Goal: Information Seeking & Learning: Check status

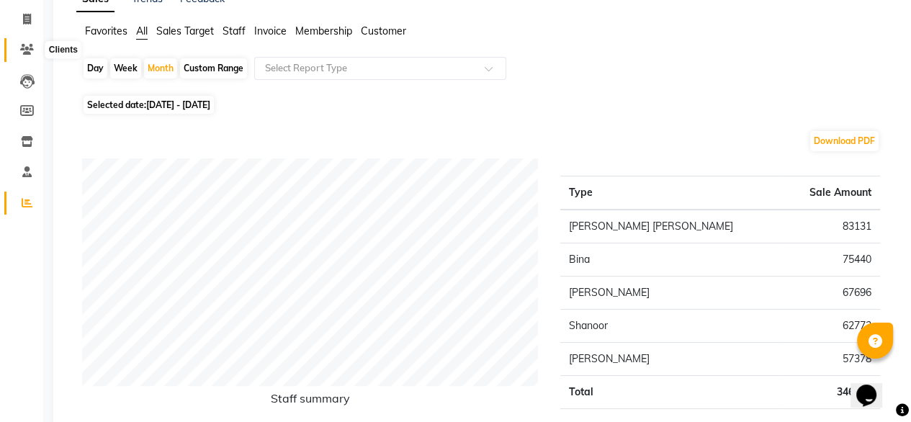
click at [28, 45] on icon at bounding box center [27, 49] width 14 height 11
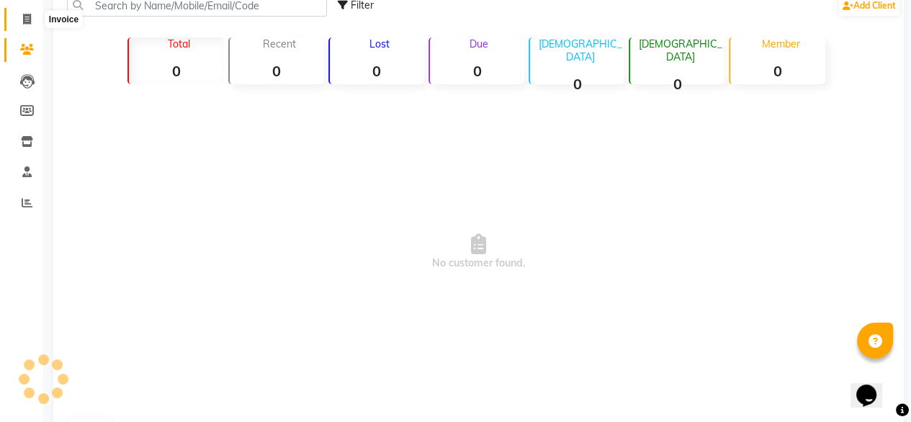
click at [24, 21] on icon at bounding box center [27, 19] width 8 height 11
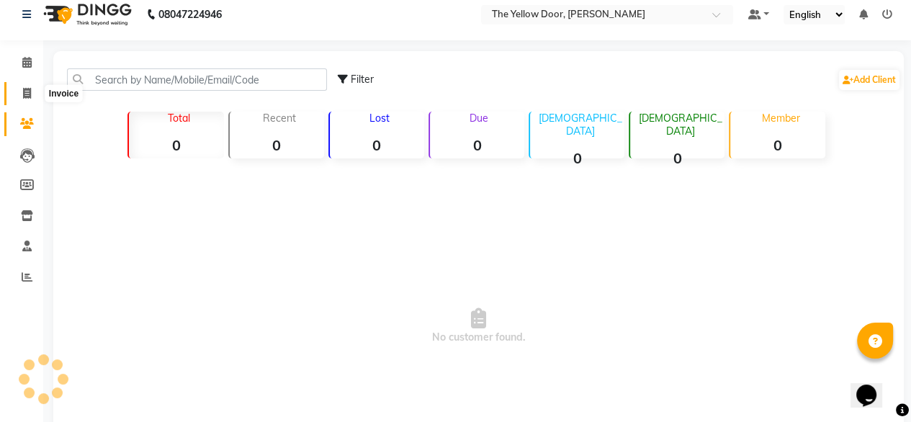
select select "service"
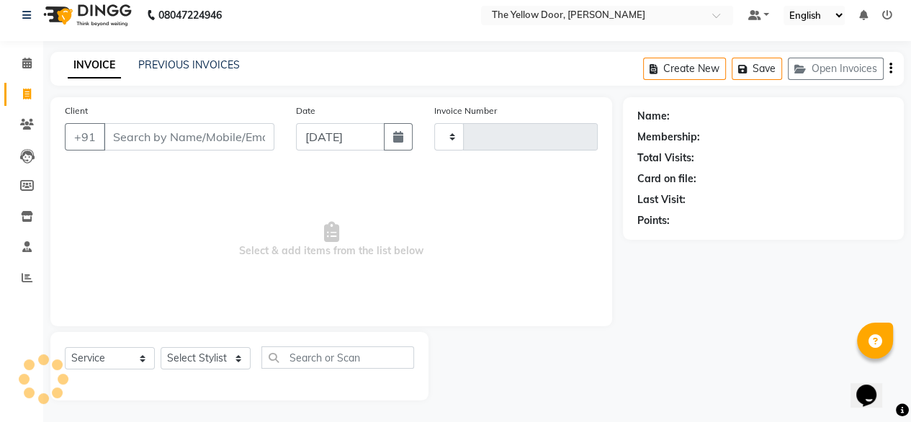
click at [263, 207] on span "Select & add items from the list below" at bounding box center [331, 240] width 533 height 144
type input "02467"
click at [30, 64] on icon at bounding box center [26, 63] width 9 height 11
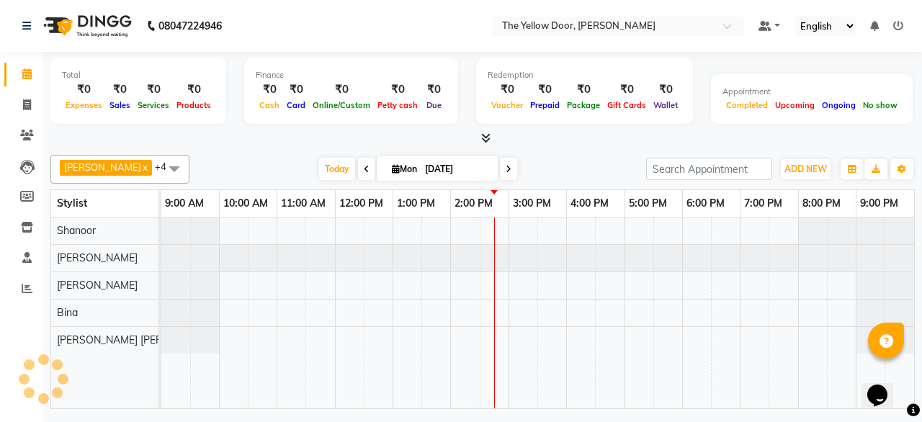
click at [364, 165] on icon at bounding box center [367, 169] width 6 height 9
type input "[DATE]"
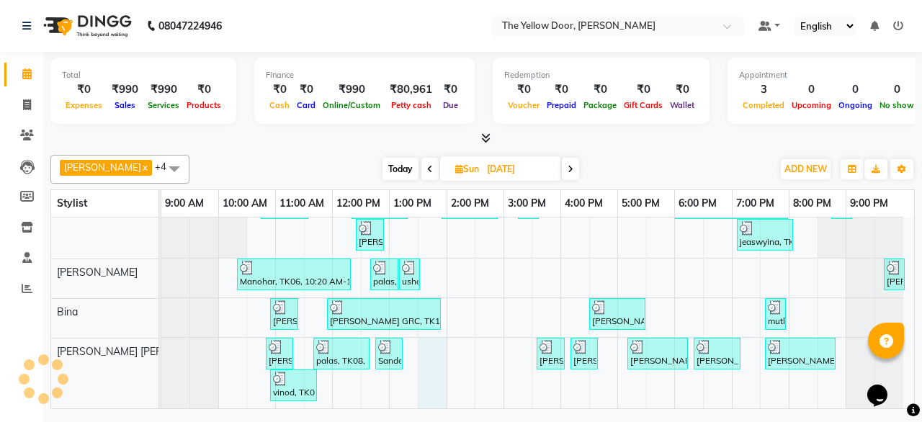
click at [432, 336] on div "kishan, TK01, 10:00 AM-10:50 AM, Men - Haircut,Men - [PERSON_NAME] Trimming & S…" at bounding box center [537, 262] width 752 height 292
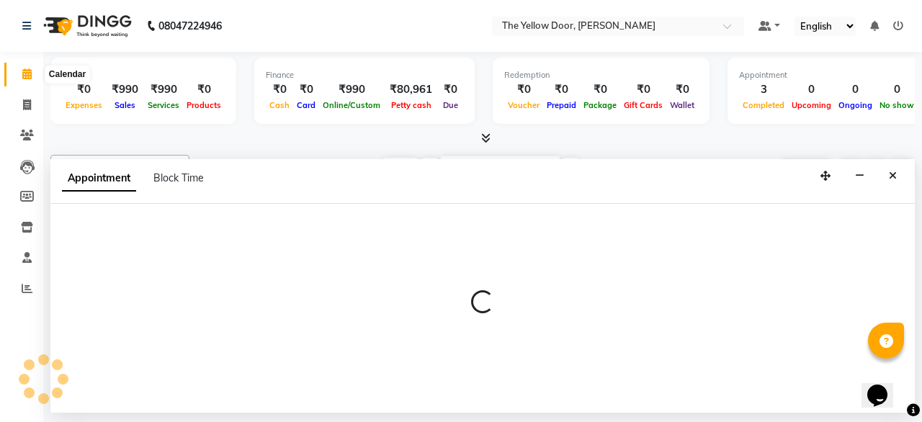
click at [30, 75] on icon at bounding box center [26, 73] width 9 height 11
select select "71545"
select select "tentative"
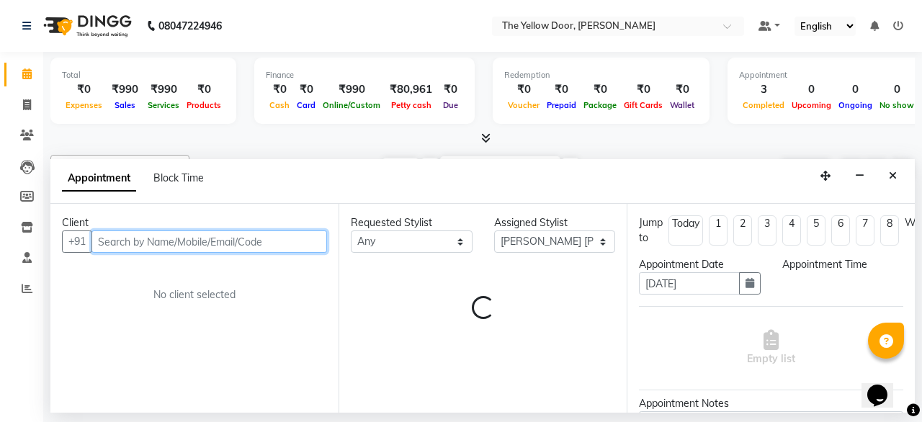
select select "810"
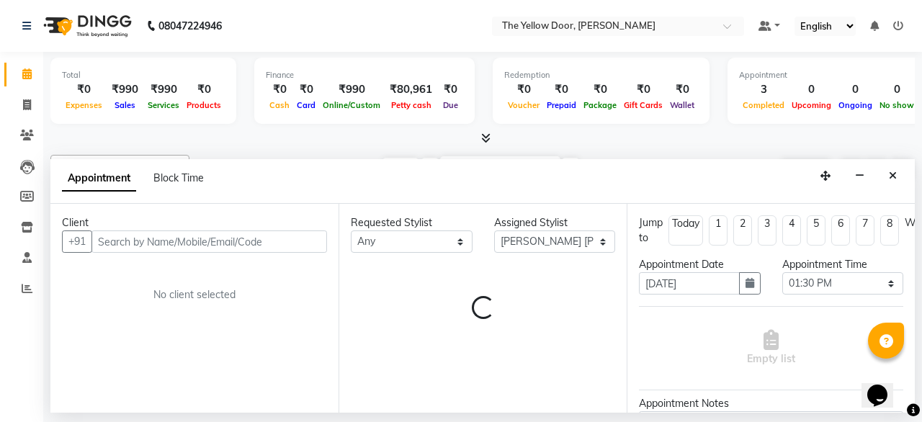
click at [30, 75] on icon at bounding box center [26, 73] width 9 height 11
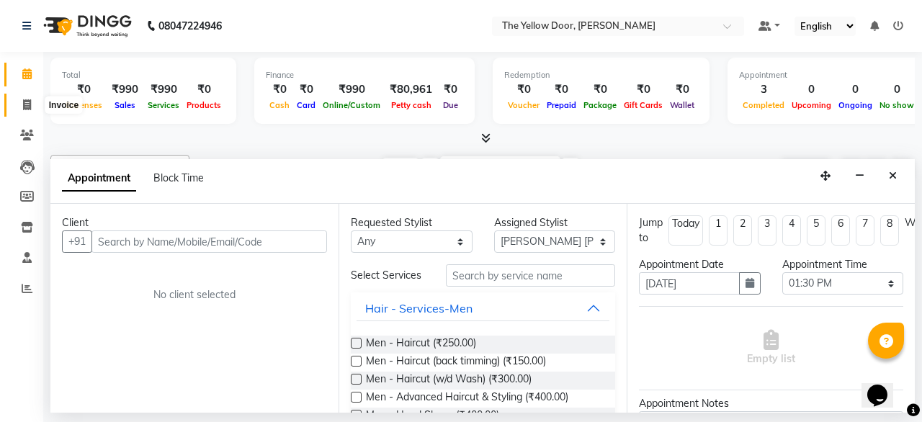
click at [26, 105] on icon at bounding box center [27, 104] width 8 height 11
select select "service"
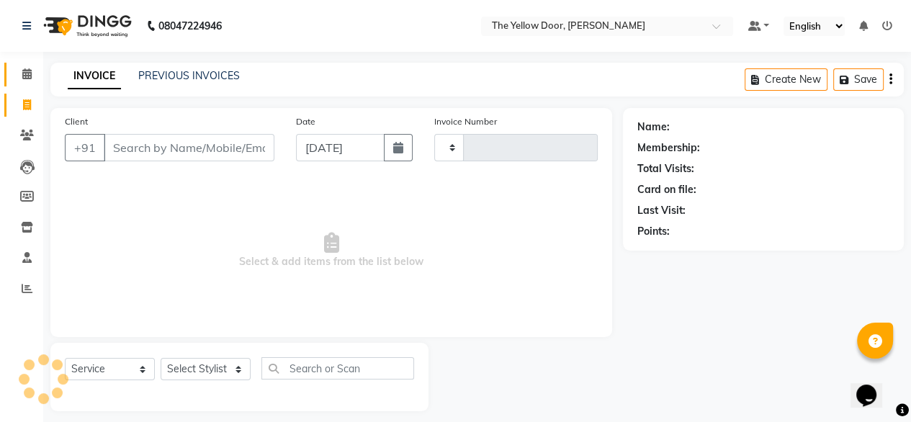
type input "02467"
select select "5650"
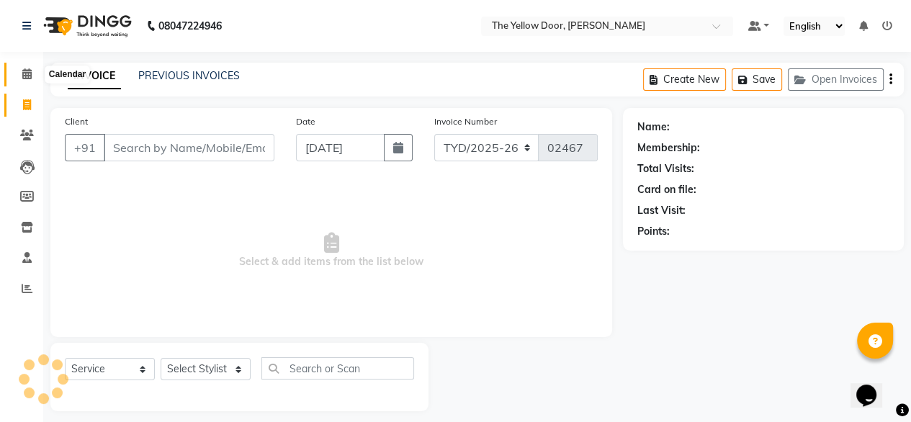
click at [26, 71] on icon at bounding box center [26, 73] width 9 height 11
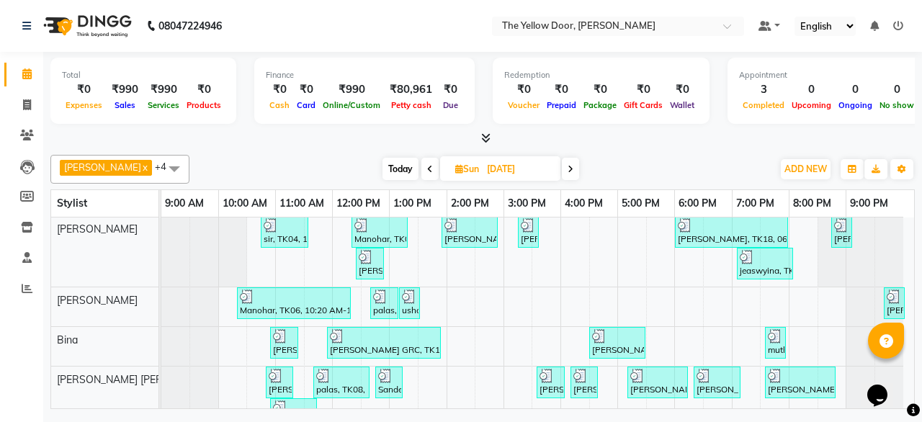
scroll to position [78, 0]
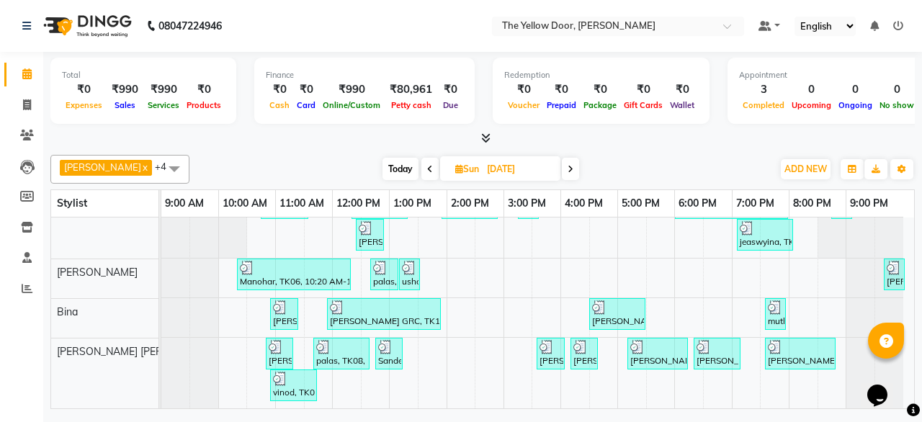
click at [421, 162] on span at bounding box center [429, 169] width 17 height 22
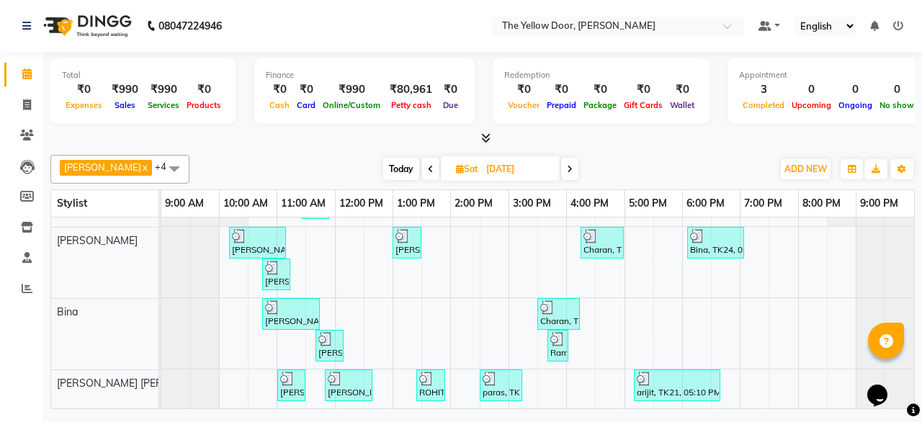
scroll to position [143, 10]
click at [428, 168] on icon at bounding box center [431, 169] width 6 height 9
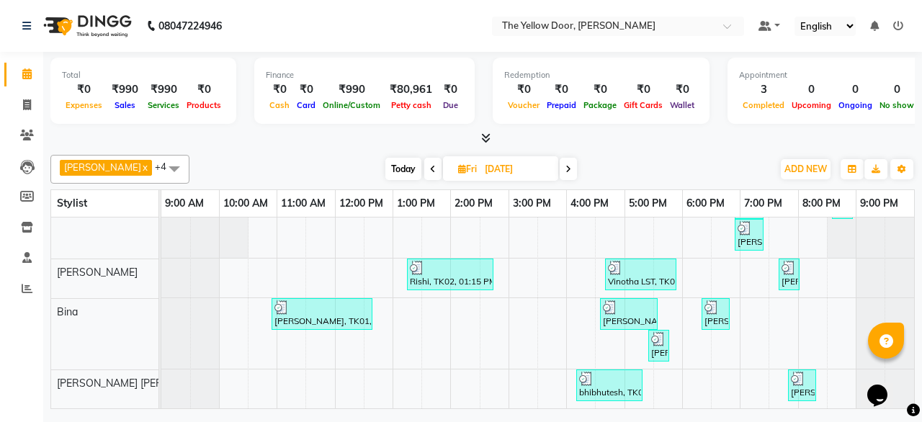
scroll to position [101, 0]
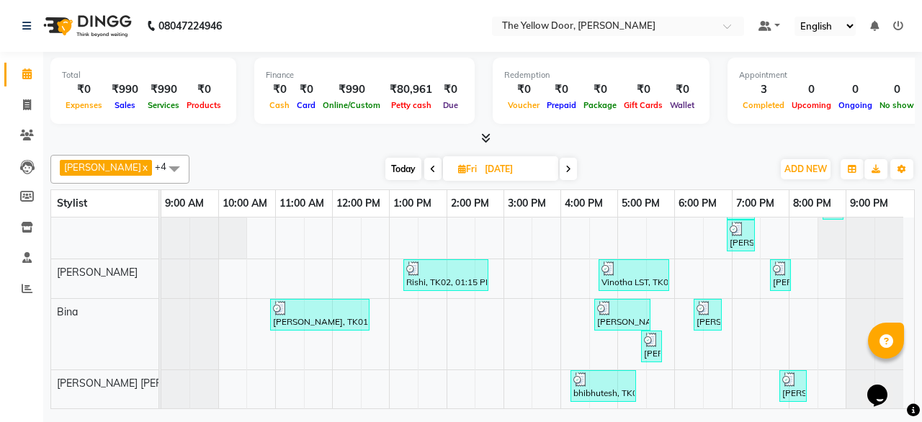
click at [430, 165] on icon at bounding box center [433, 169] width 6 height 9
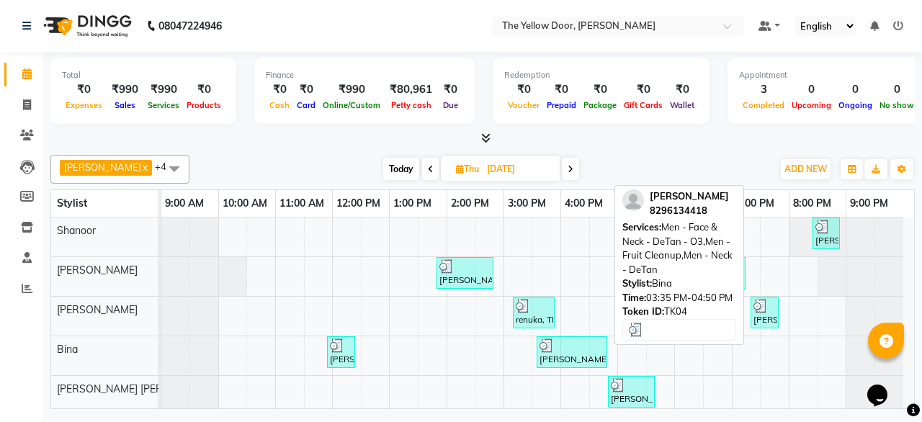
scroll to position [5, 0]
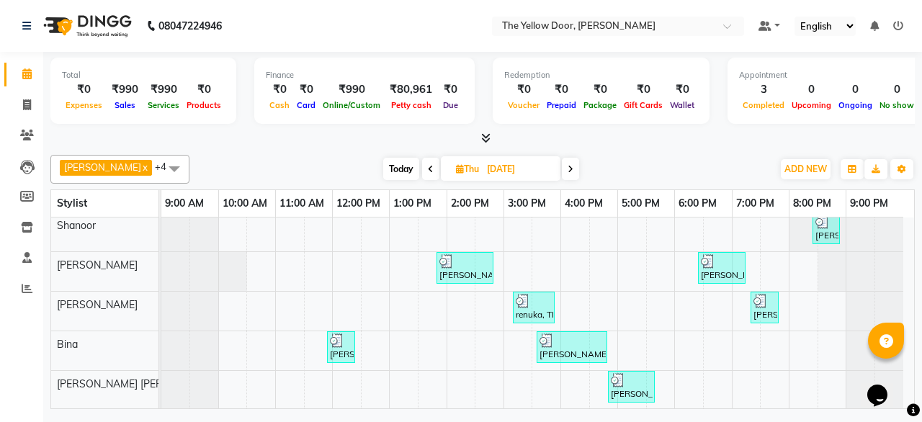
click at [428, 165] on icon at bounding box center [431, 169] width 6 height 9
type input "[DATE]"
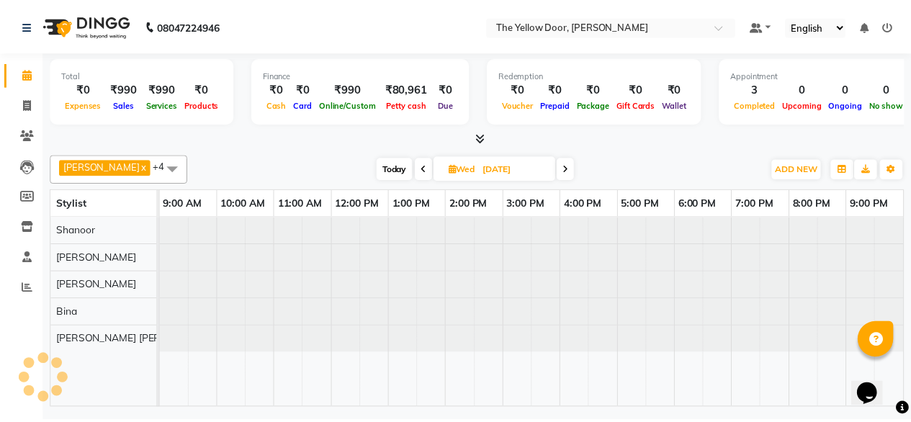
scroll to position [0, 0]
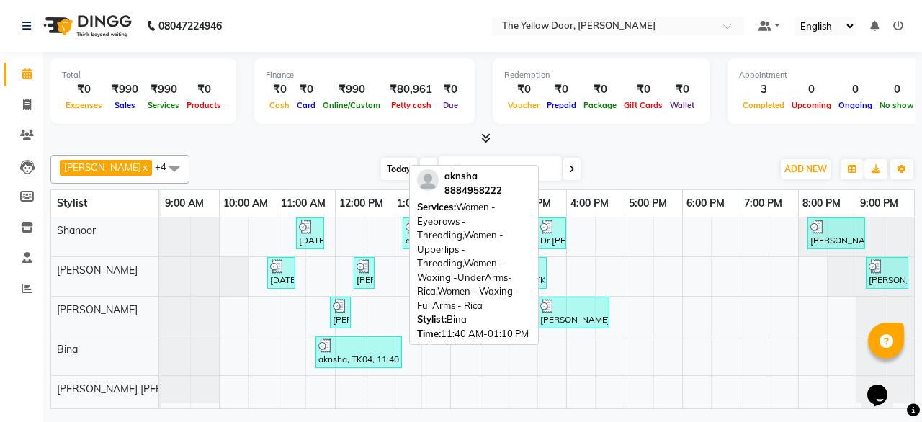
click at [368, 345] on div at bounding box center [358, 345] width 81 height 14
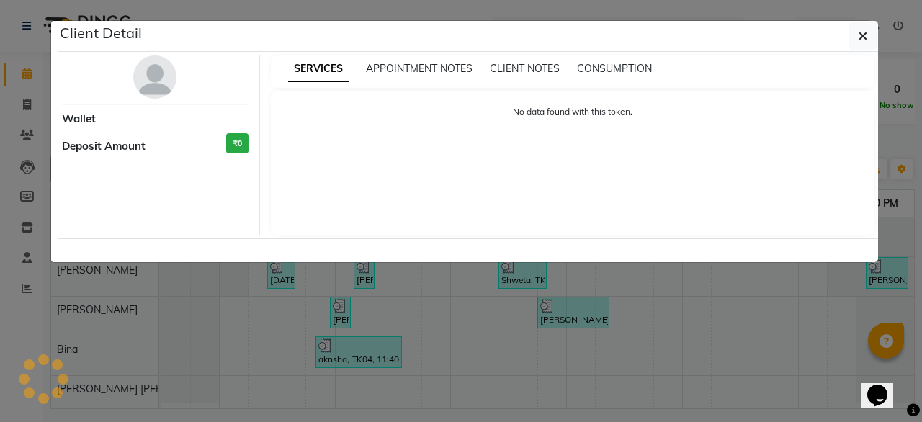
select select "3"
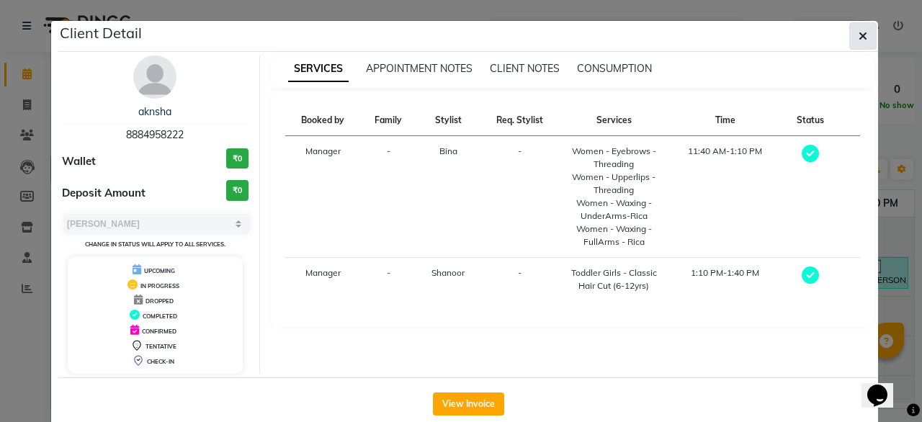
click at [852, 30] on button "button" at bounding box center [862, 35] width 27 height 27
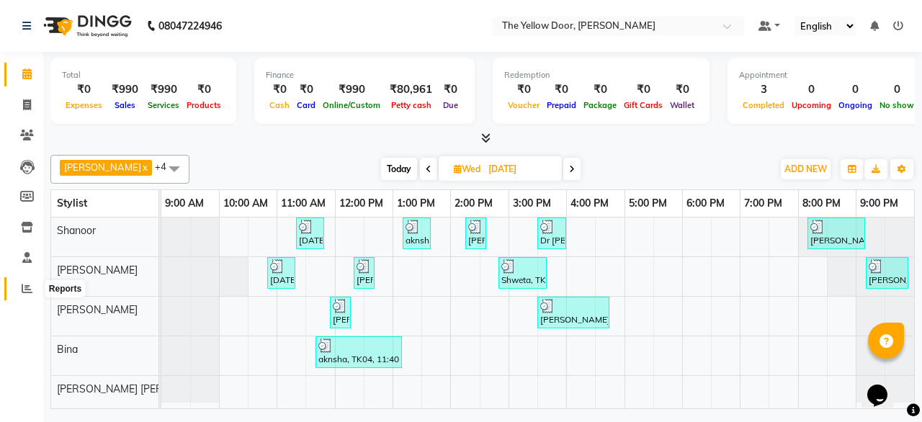
click at [22, 294] on icon at bounding box center [27, 288] width 11 height 11
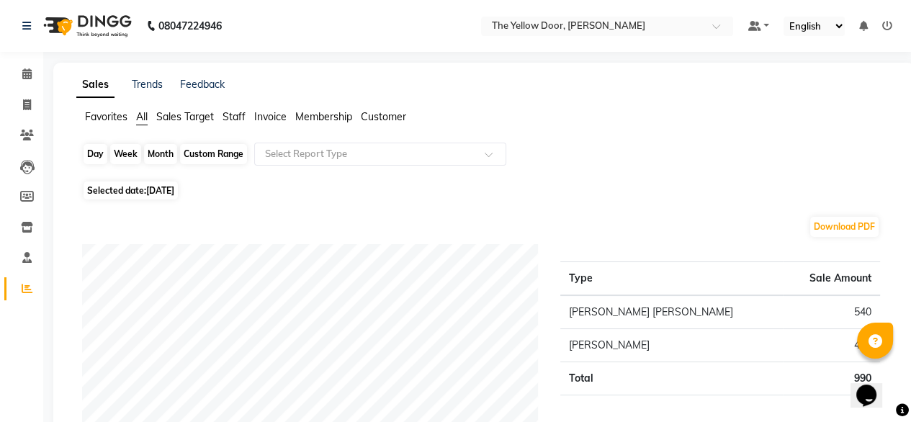
click at [95, 154] on div "Day" at bounding box center [96, 154] width 24 height 20
select select "9"
select select "2025"
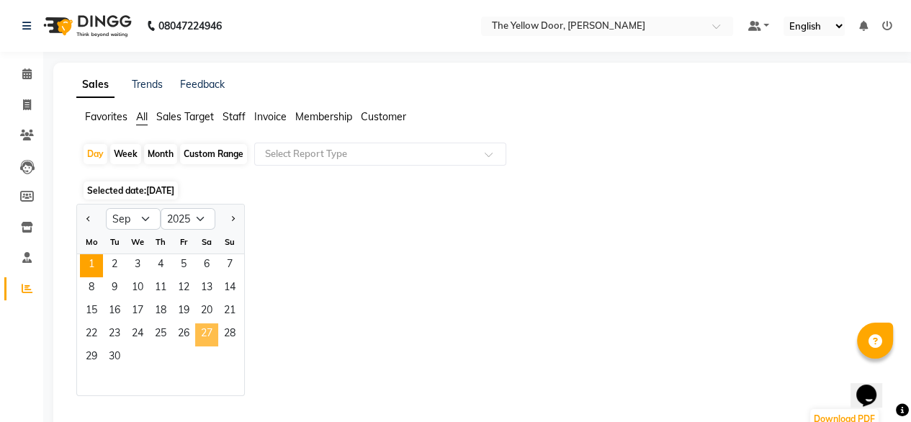
click at [207, 328] on span "27" at bounding box center [206, 334] width 23 height 23
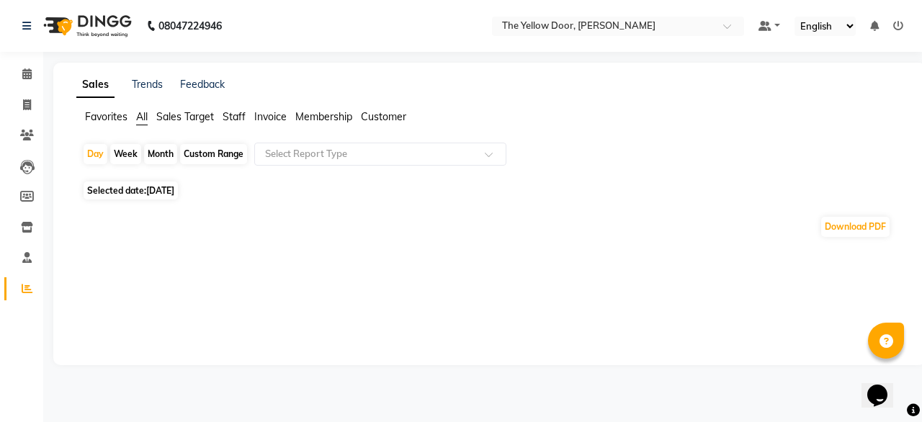
click at [135, 148] on div "Week" at bounding box center [125, 154] width 31 height 20
select select "9"
select select "2025"
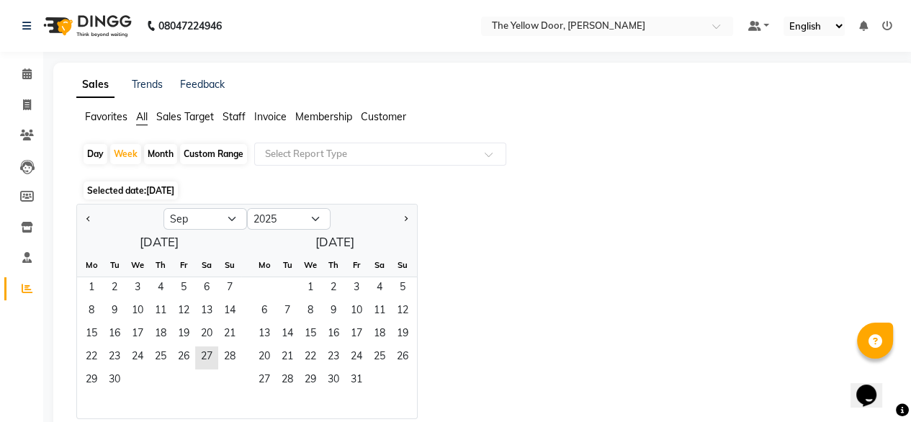
click at [88, 147] on div "Day" at bounding box center [96, 154] width 24 height 20
select select "9"
select select "2025"
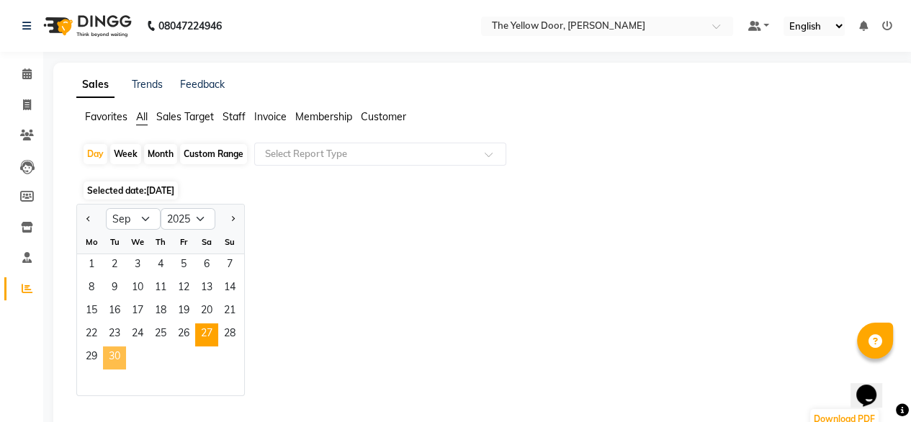
click at [117, 356] on span "30" at bounding box center [114, 357] width 23 height 23
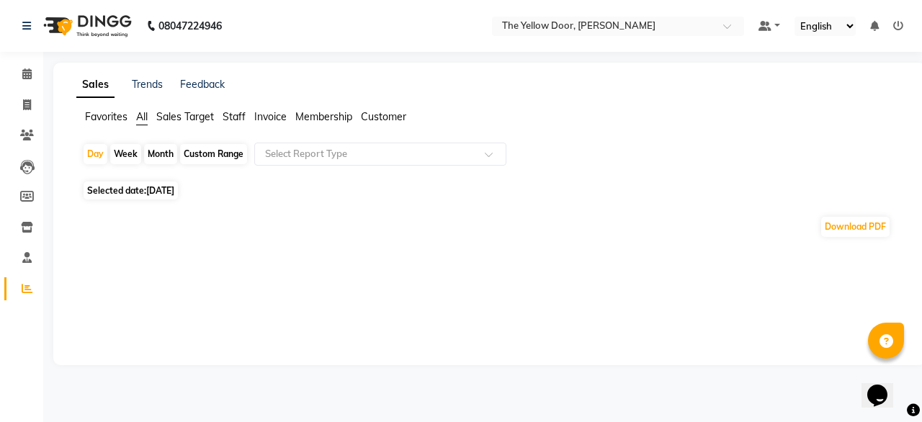
click at [164, 148] on div "Month" at bounding box center [160, 154] width 33 height 20
select select "9"
select select "2025"
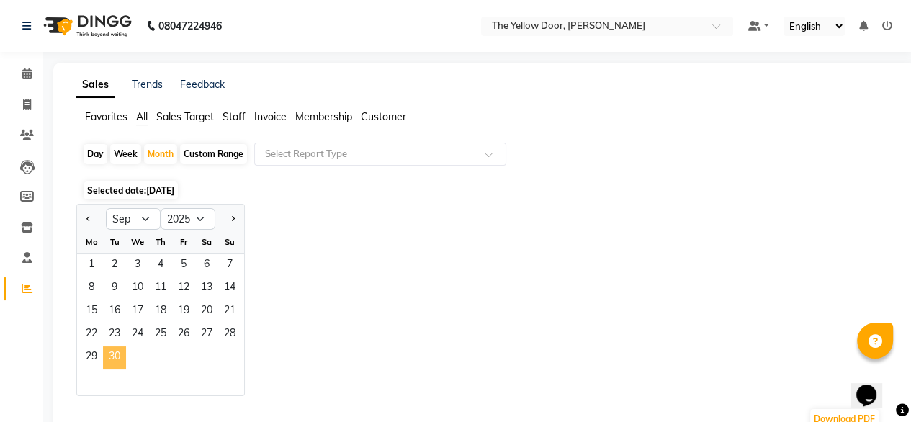
click at [119, 359] on span "30" at bounding box center [114, 357] width 23 height 23
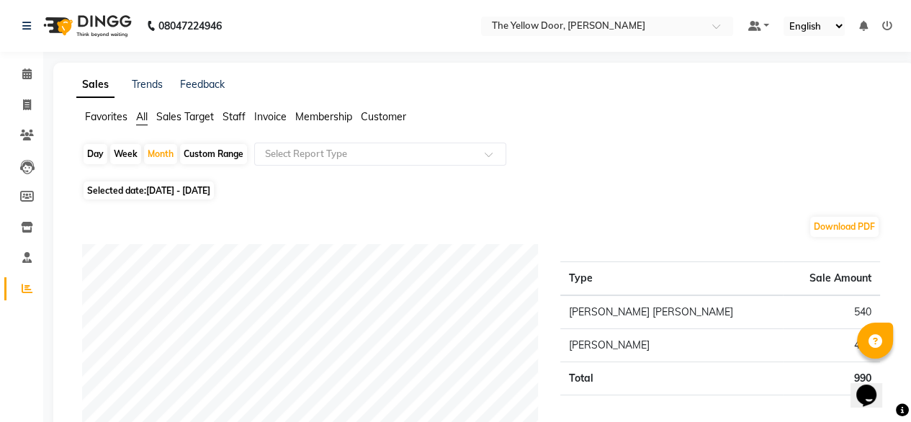
click at [94, 149] on div "Day" at bounding box center [96, 154] width 24 height 20
select select "9"
select select "2025"
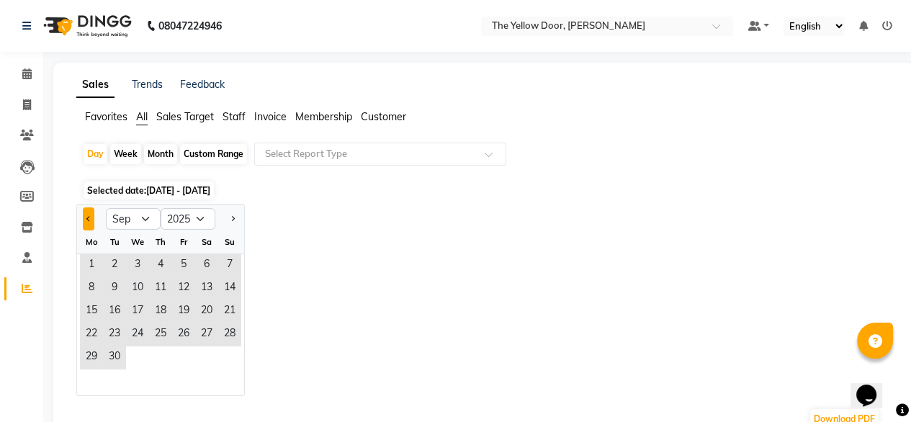
click at [83, 215] on button "Previous month" at bounding box center [89, 218] width 12 height 23
select select "8"
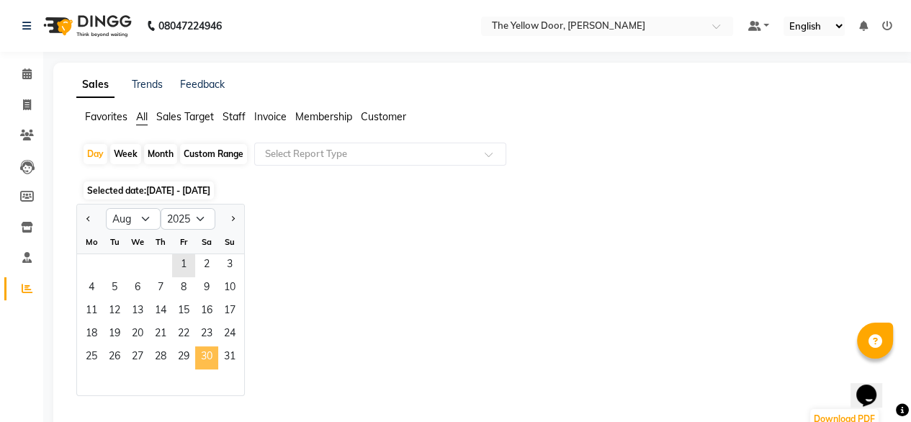
click at [207, 357] on span "30" at bounding box center [206, 357] width 23 height 23
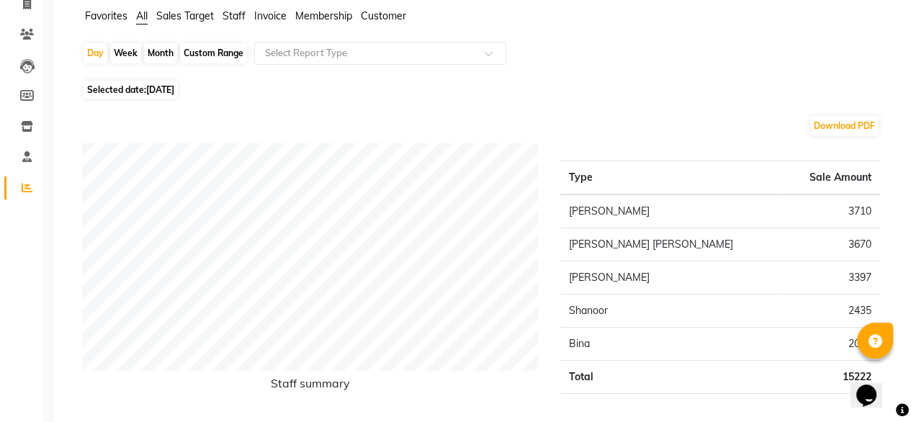
scroll to position [101, 0]
click at [89, 51] on div "Day" at bounding box center [96, 53] width 24 height 20
select select "8"
select select "2025"
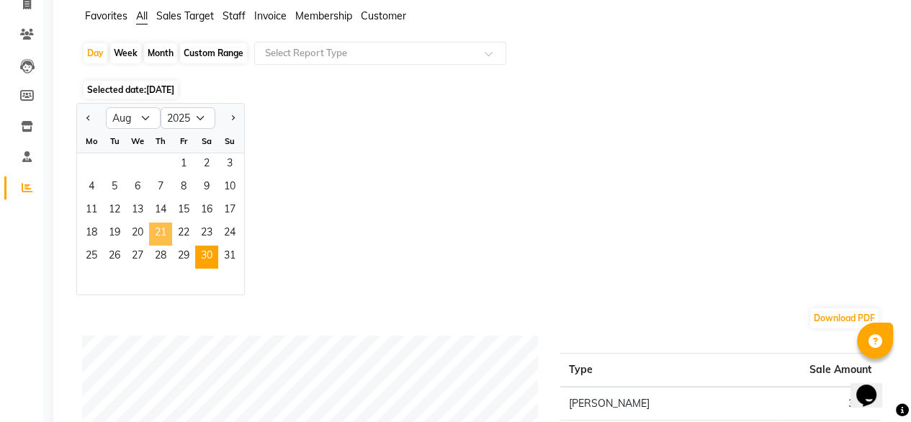
click at [156, 231] on span "21" at bounding box center [160, 233] width 23 height 23
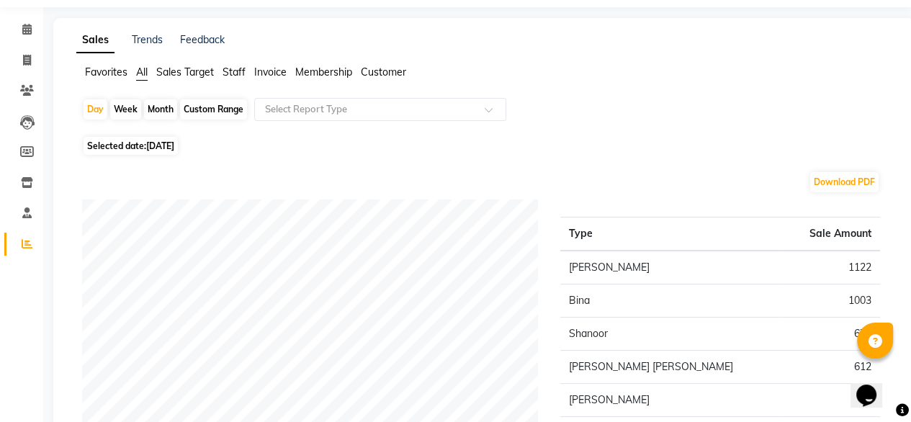
scroll to position [0, 0]
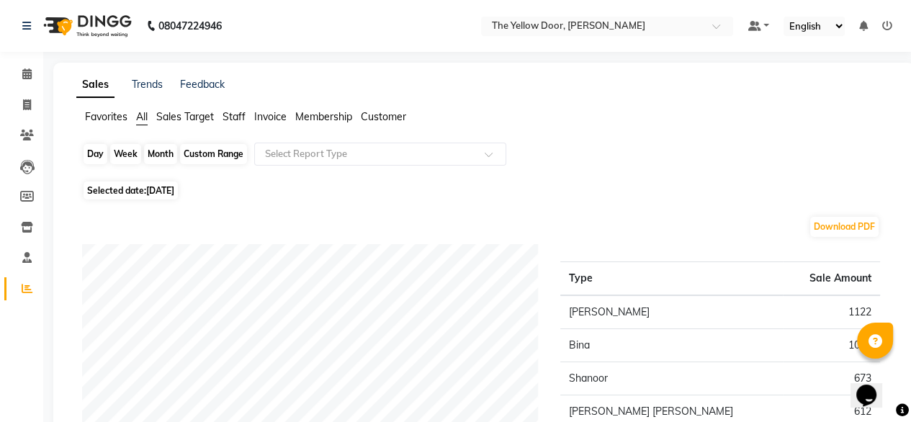
click at [95, 155] on div "Day" at bounding box center [96, 154] width 24 height 20
select select "8"
select select "2025"
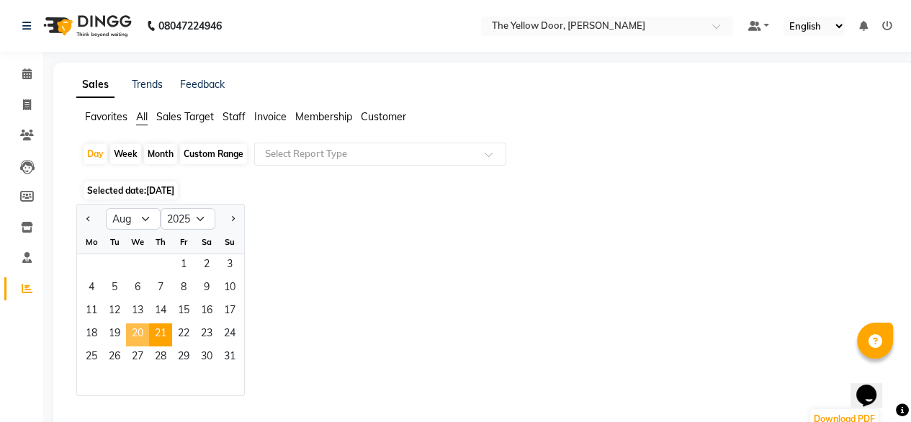
click at [132, 325] on span "20" at bounding box center [137, 334] width 23 height 23
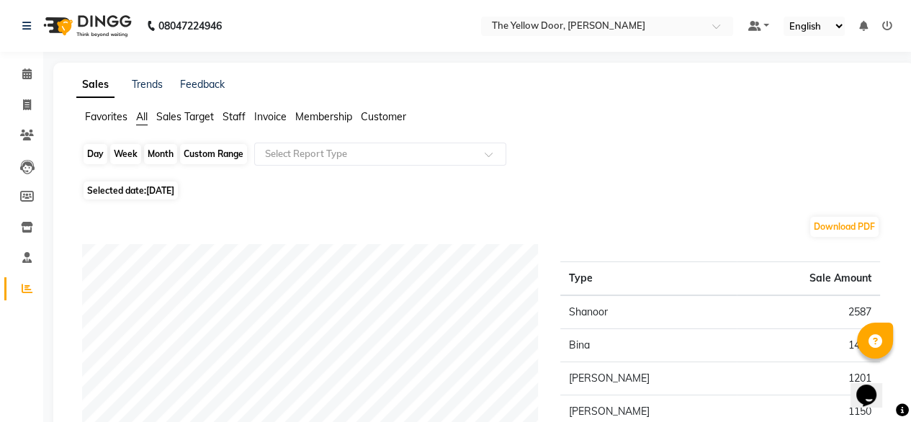
click at [96, 150] on div "Day" at bounding box center [96, 154] width 24 height 20
select select "8"
select select "2025"
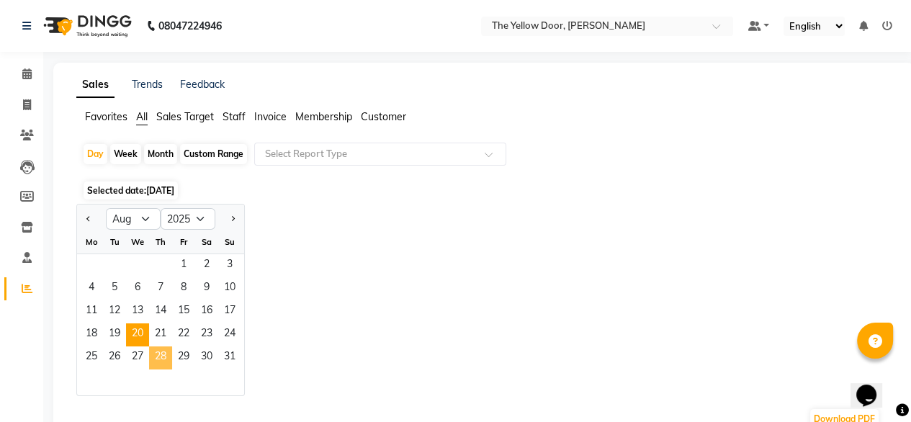
click at [159, 364] on span "28" at bounding box center [160, 357] width 23 height 23
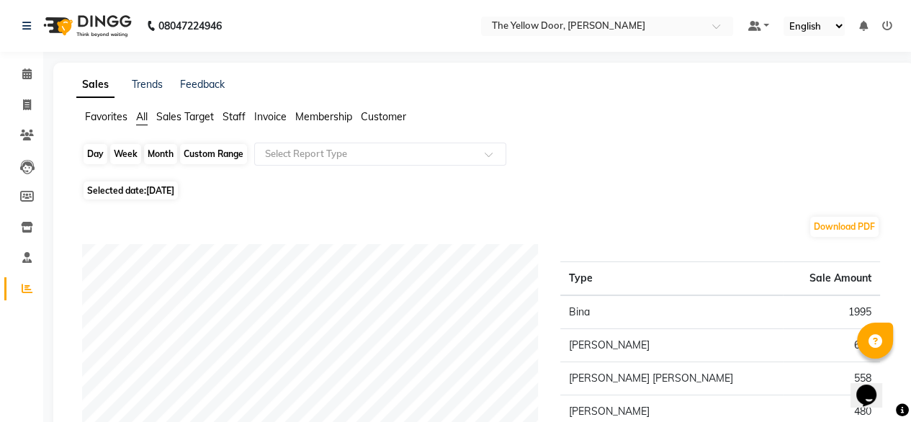
click at [94, 158] on div "Day" at bounding box center [96, 154] width 24 height 20
select select "8"
select select "2025"
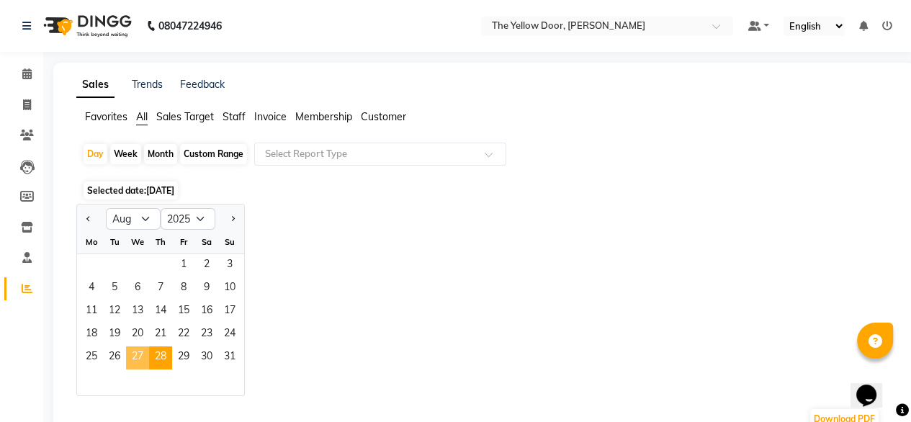
click at [143, 352] on span "27" at bounding box center [137, 357] width 23 height 23
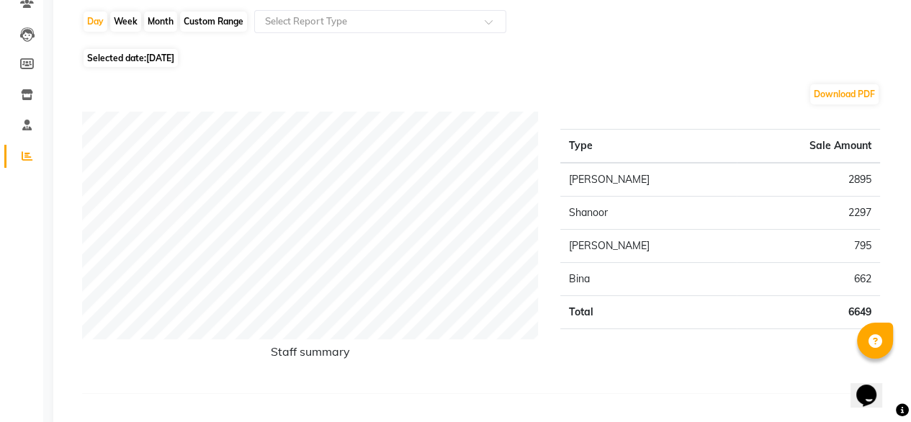
scroll to position [138, 0]
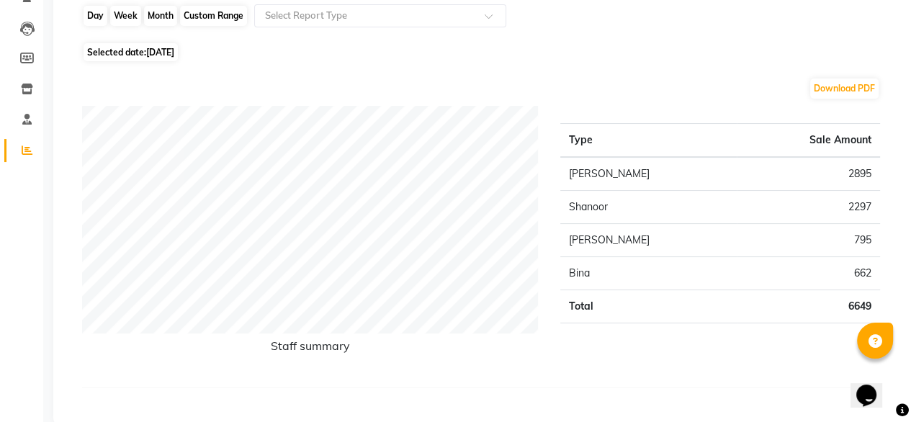
click at [91, 15] on div "Day" at bounding box center [96, 16] width 24 height 20
select select "8"
select select "2025"
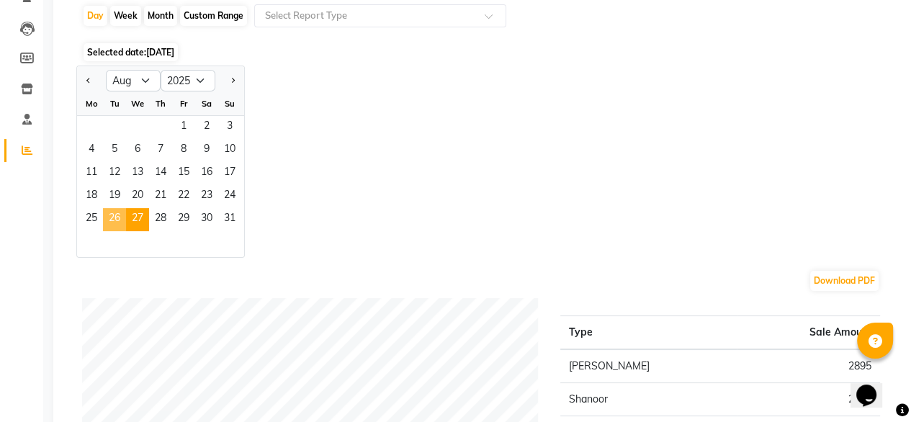
click at [114, 220] on span "26" at bounding box center [114, 219] width 23 height 23
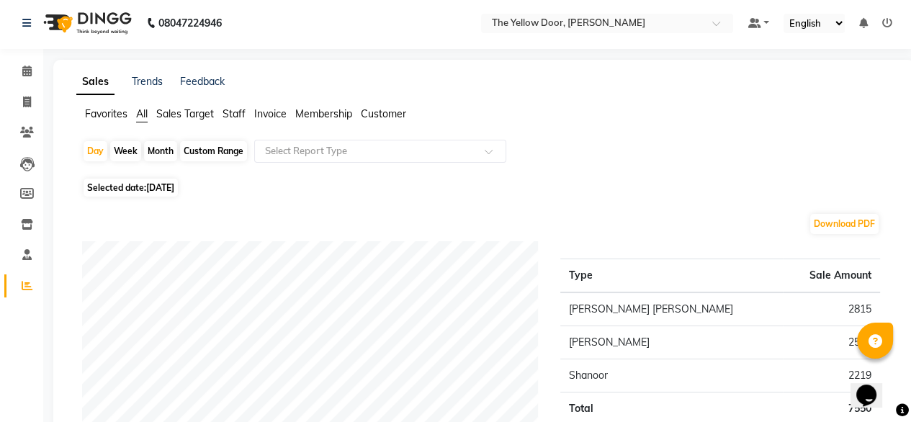
scroll to position [0, 0]
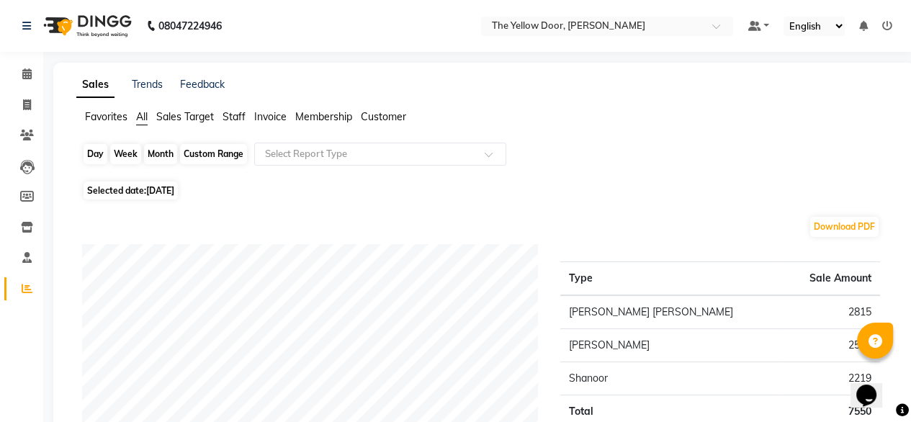
click at [87, 145] on div "Day" at bounding box center [96, 154] width 24 height 20
select select "8"
select select "2025"
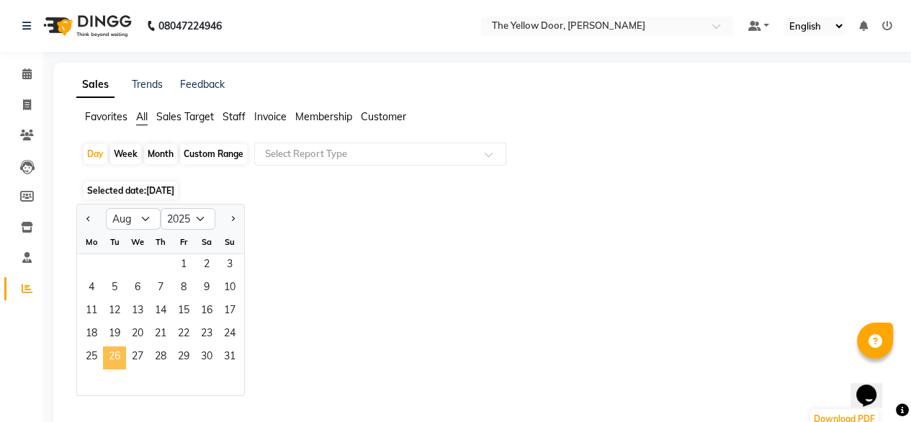
click at [115, 350] on span "26" at bounding box center [114, 357] width 23 height 23
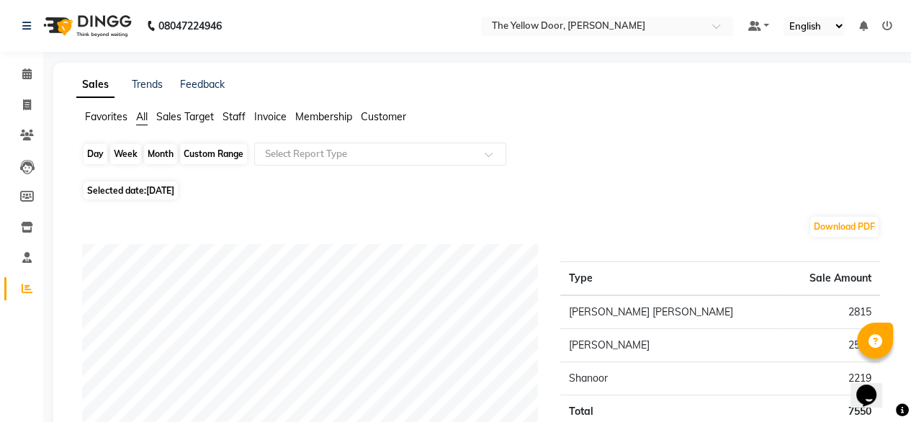
click at [96, 156] on div "Day" at bounding box center [96, 154] width 24 height 20
select select "8"
select select "2025"
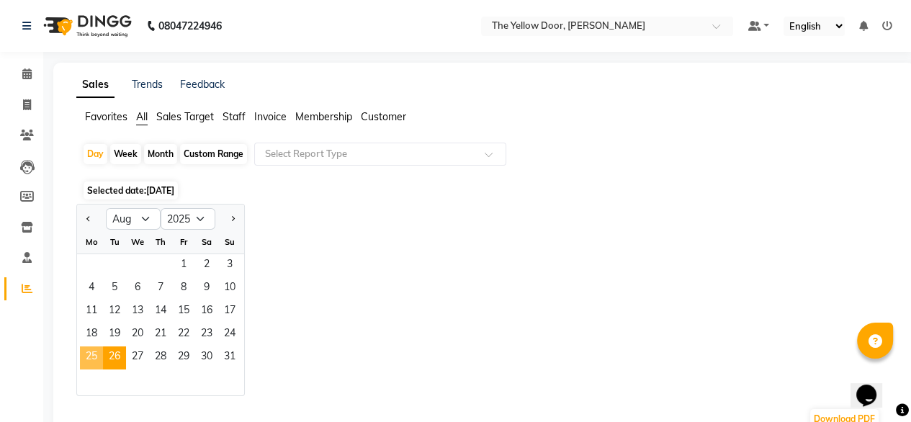
click at [86, 364] on span "25" at bounding box center [91, 357] width 23 height 23
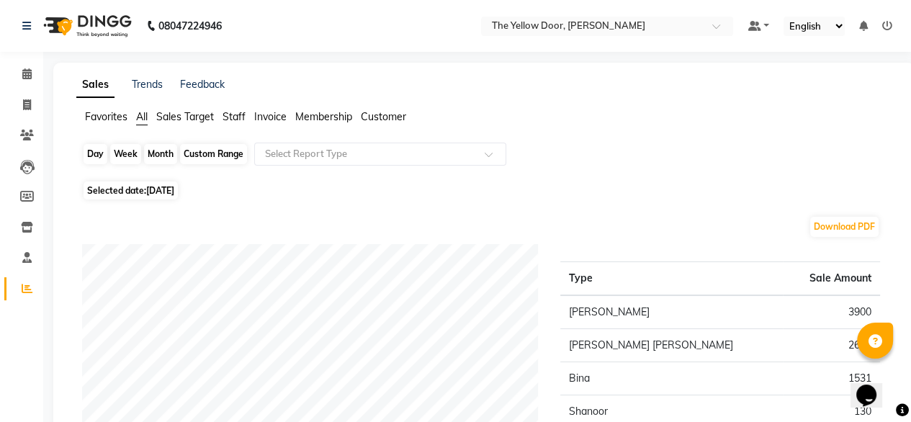
click at [92, 156] on div "Day" at bounding box center [96, 154] width 24 height 20
select select "8"
select select "2025"
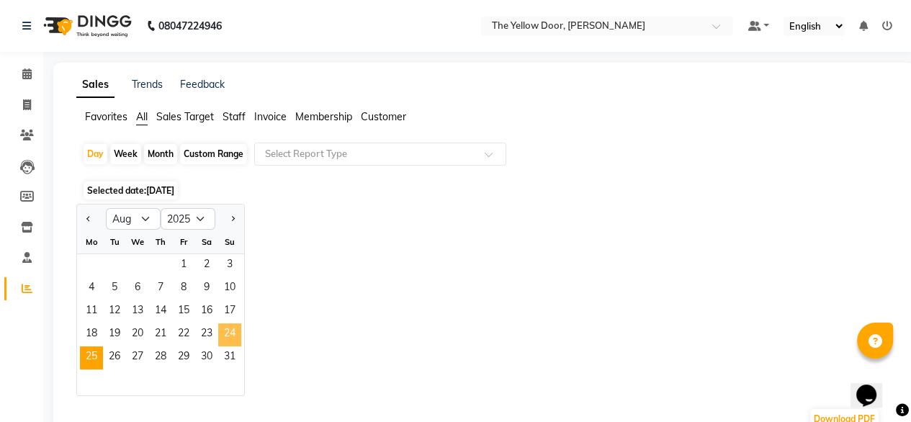
click at [227, 324] on span "24" at bounding box center [229, 334] width 23 height 23
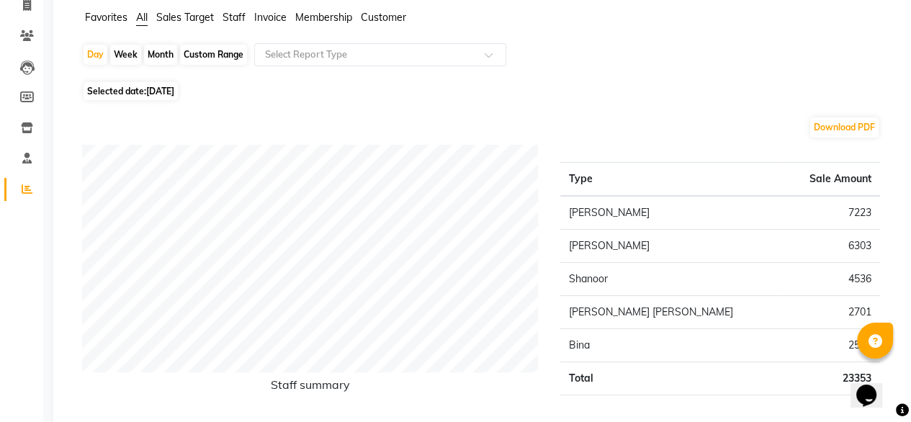
scroll to position [98, 0]
click at [96, 55] on div "Day" at bounding box center [96, 56] width 24 height 20
select select "8"
select select "2025"
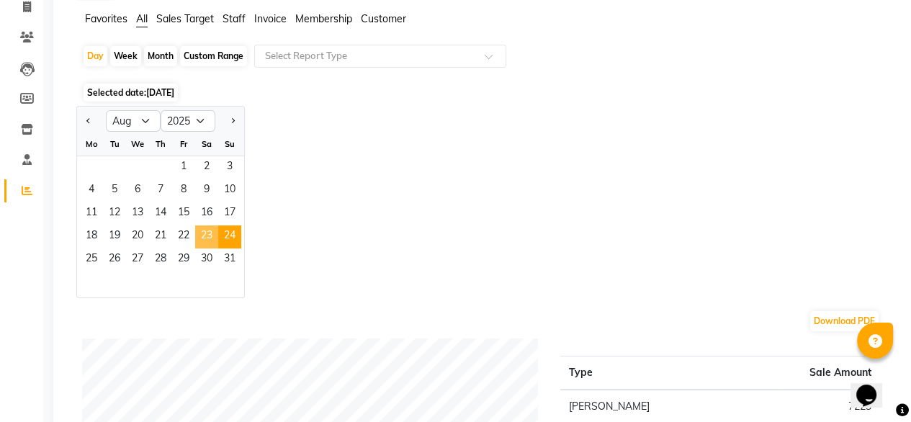
click at [213, 238] on span "23" at bounding box center [206, 236] width 23 height 23
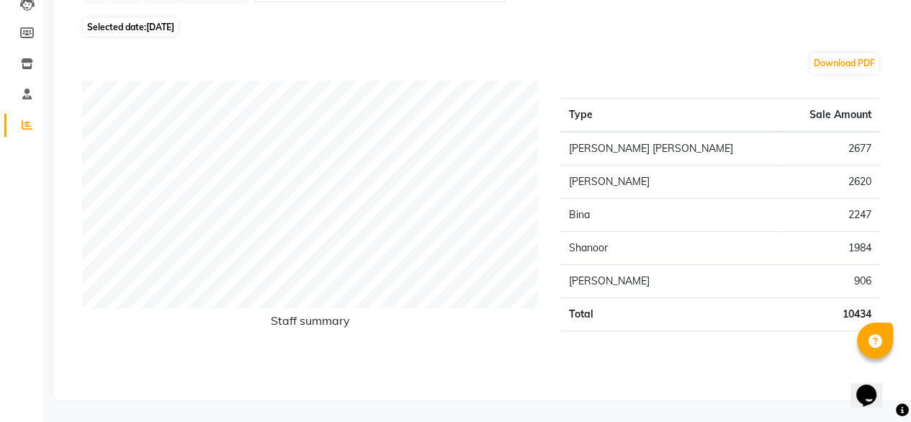
scroll to position [0, 0]
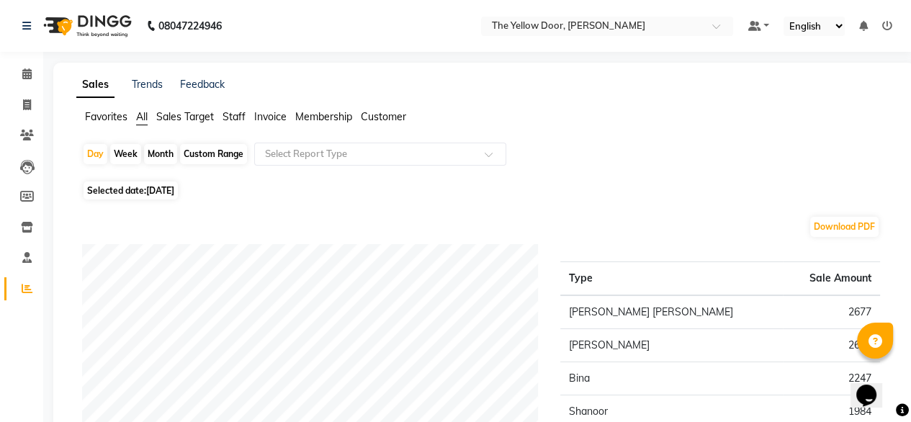
click at [159, 150] on div "Month" at bounding box center [160, 154] width 33 height 20
select select "8"
select select "2025"
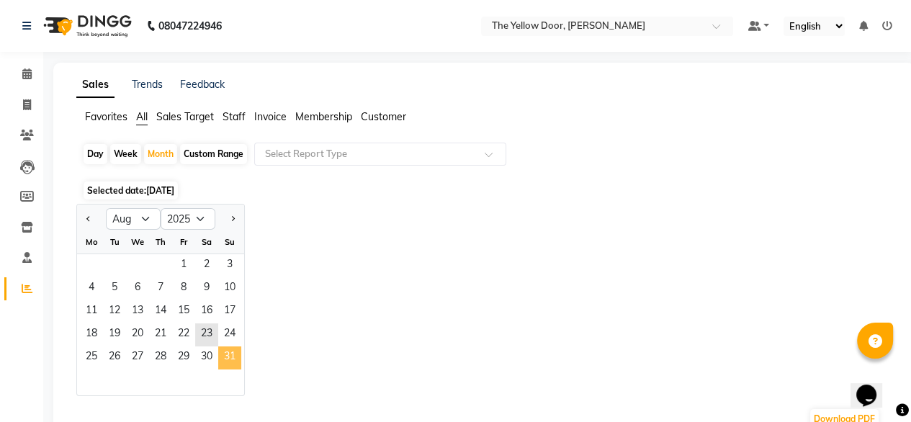
click at [228, 357] on span "31" at bounding box center [229, 357] width 23 height 23
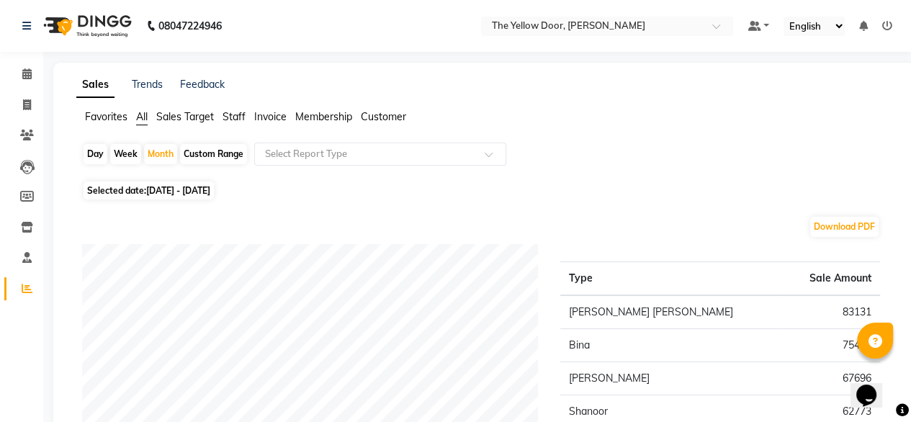
click at [91, 157] on div "Day" at bounding box center [96, 154] width 24 height 20
select select "8"
select select "2025"
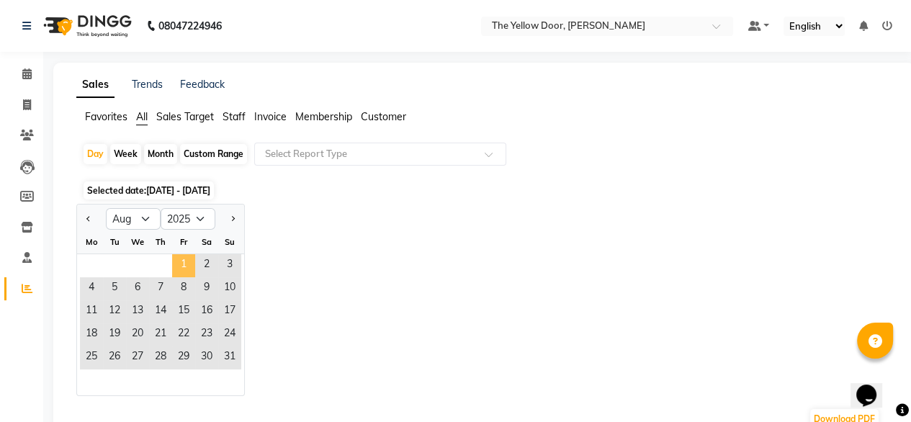
click at [184, 261] on span "1" at bounding box center [183, 265] width 23 height 23
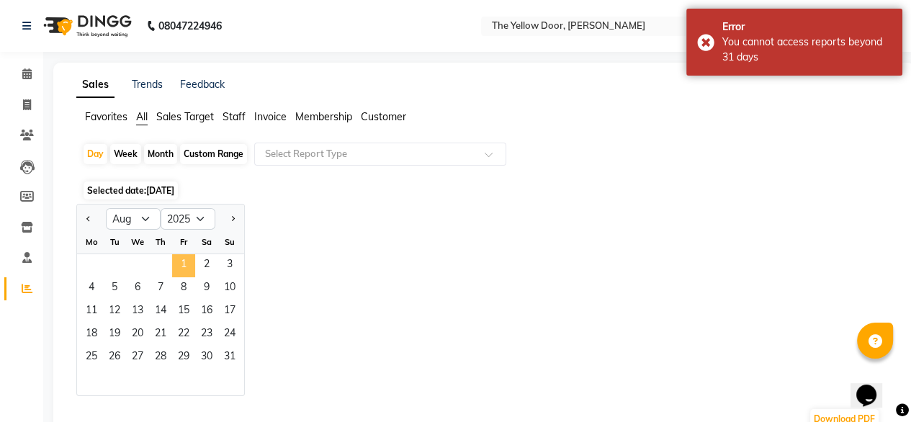
click at [189, 264] on span "1" at bounding box center [183, 265] width 23 height 23
click at [206, 259] on span "2" at bounding box center [206, 265] width 23 height 23
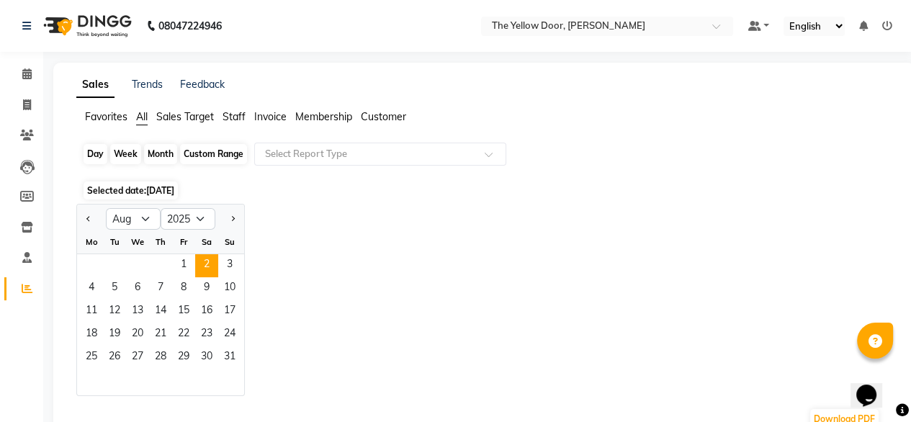
click at [91, 157] on div "Day" at bounding box center [96, 154] width 24 height 20
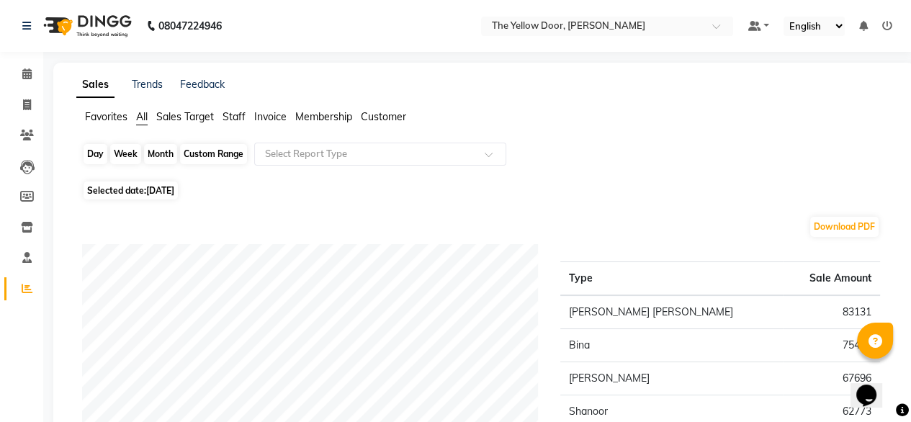
click at [94, 153] on div "Day" at bounding box center [96, 154] width 24 height 20
select select "8"
select select "2025"
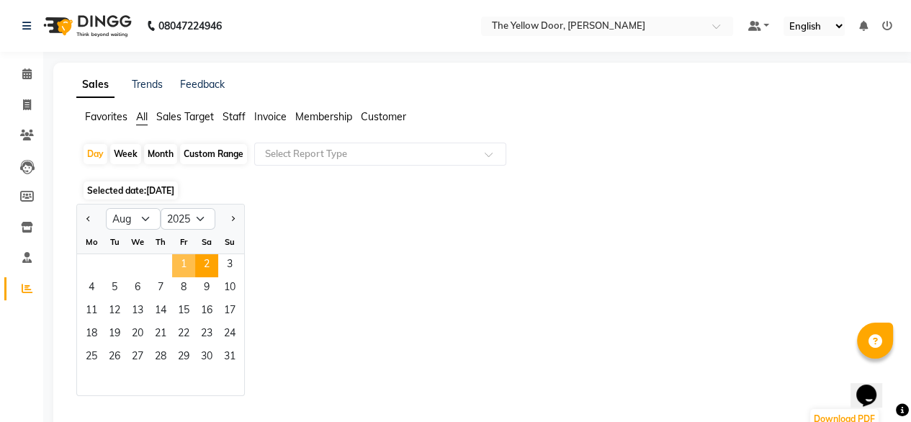
click at [187, 262] on span "1" at bounding box center [183, 265] width 23 height 23
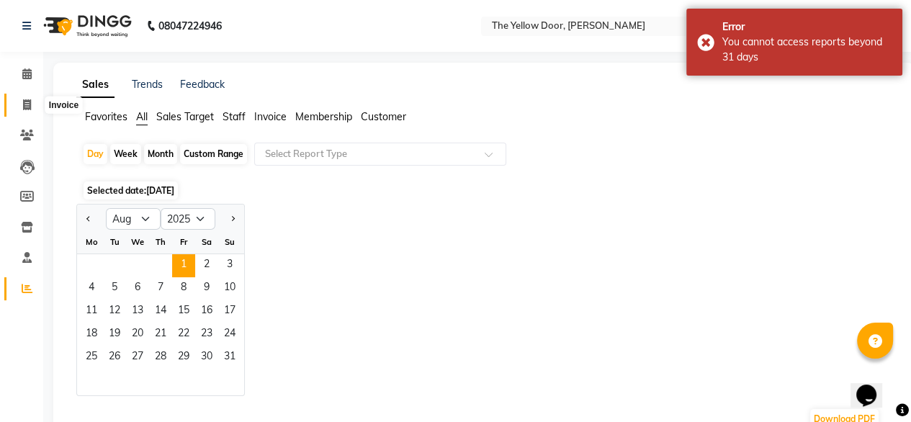
click at [24, 107] on icon at bounding box center [27, 104] width 8 height 11
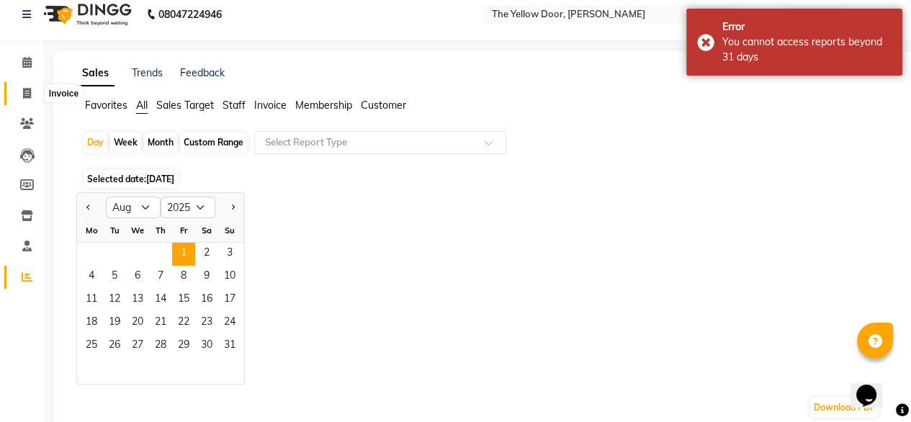
select select "service"
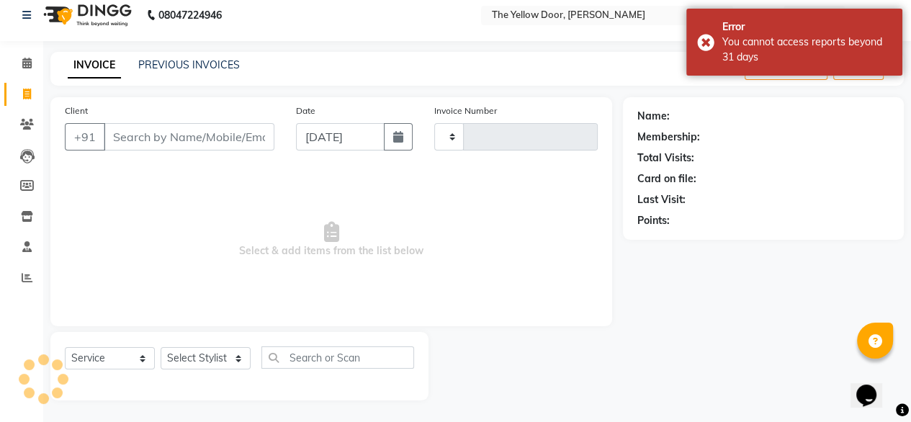
type input "02467"
select select "5650"
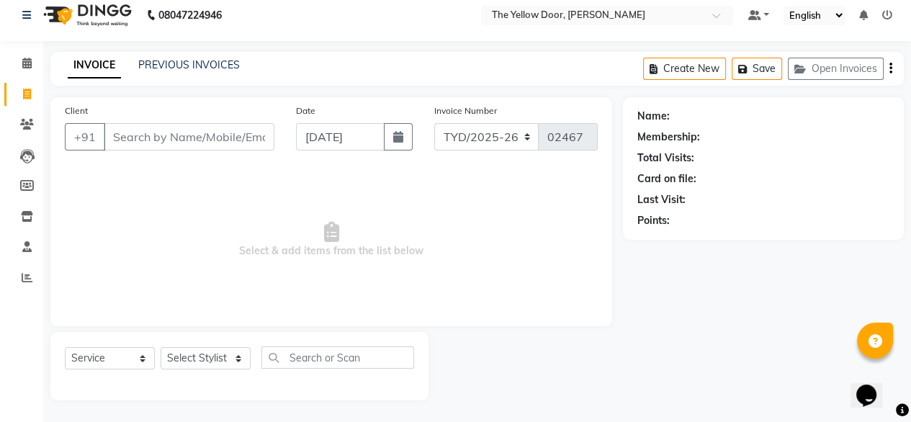
click at [107, 180] on span "Select & add items from the list below" at bounding box center [331, 240] width 533 height 144
